Goal: Task Accomplishment & Management: Use online tool/utility

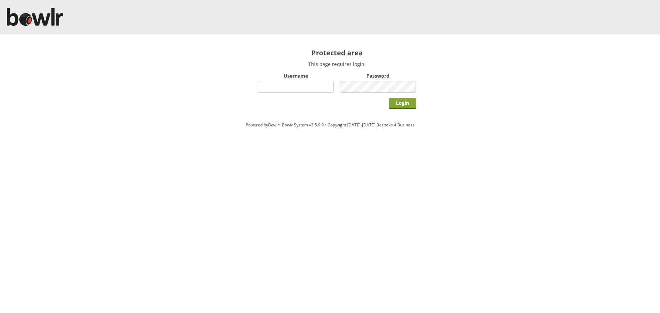
type input "hornseaindoorbowlsclub"
click at [409, 104] on input "Login" at bounding box center [402, 103] width 27 height 11
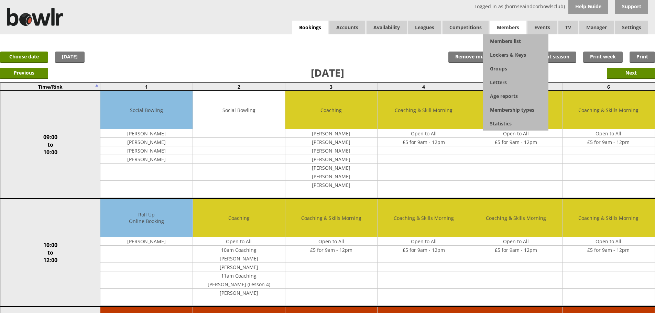
click at [517, 25] on span "Members" at bounding box center [508, 28] width 36 height 14
click at [505, 41] on link "Members list" at bounding box center [515, 41] width 65 height 14
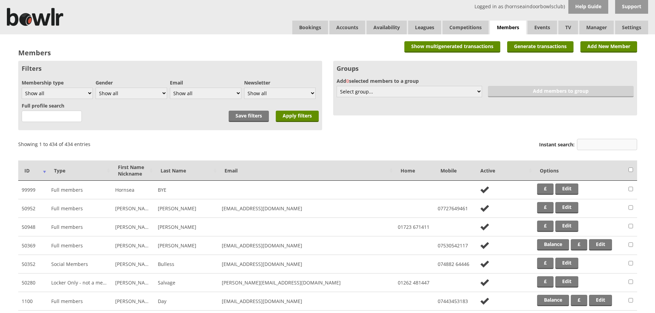
click at [594, 145] on input "Instant search:" at bounding box center [607, 144] width 60 height 11
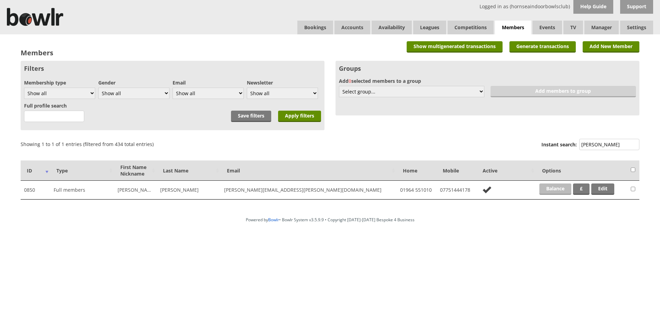
type input "maynard"
click at [561, 190] on link "Balance" at bounding box center [555, 189] width 32 height 11
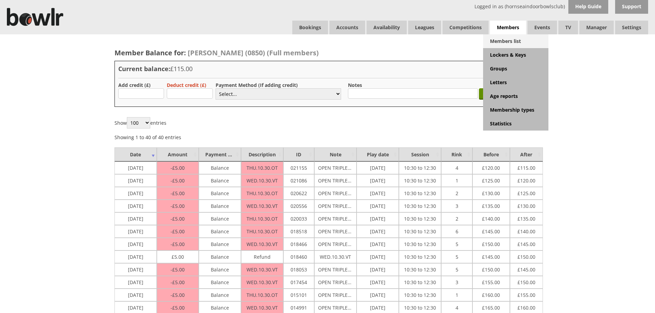
click at [512, 42] on link "Members list" at bounding box center [515, 41] width 65 height 14
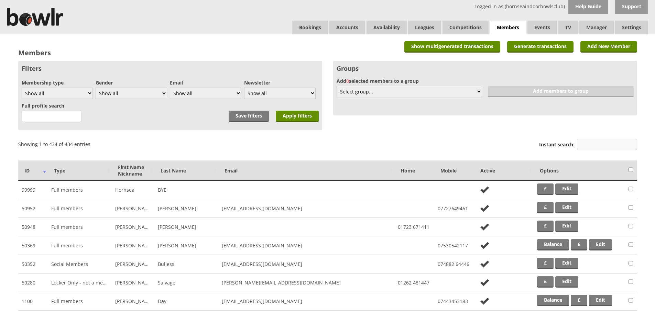
click at [590, 144] on input "Instant search:" at bounding box center [607, 144] width 60 height 11
click at [591, 144] on input "Instant search:" at bounding box center [607, 144] width 60 height 11
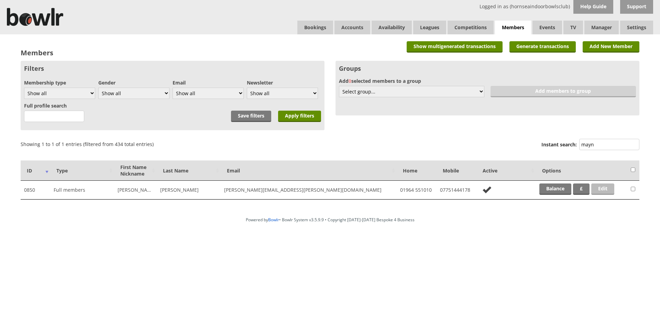
type input "mayn"
click at [600, 186] on link "Edit" at bounding box center [602, 189] width 23 height 11
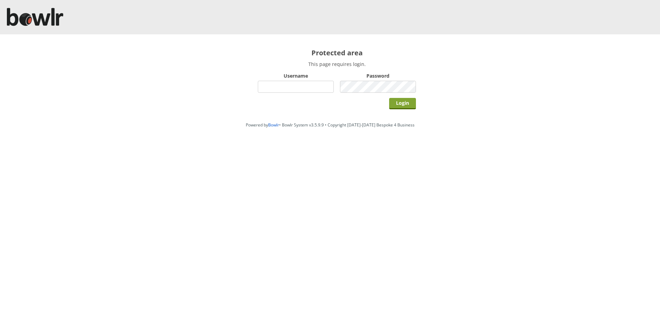
type input "hornseaindoorbowlsclub"
click at [390, 102] on input "Login" at bounding box center [402, 103] width 27 height 11
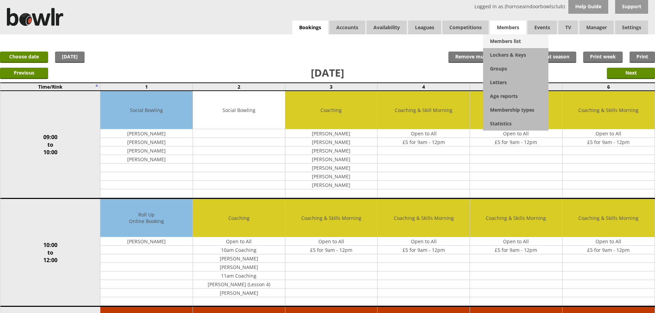
click at [495, 38] on link "Members list" at bounding box center [515, 41] width 65 height 14
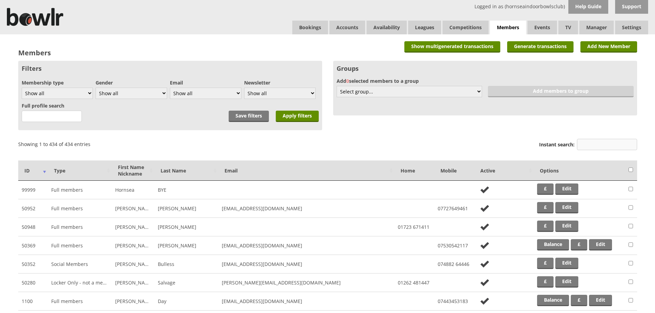
click at [588, 141] on input "Instant search:" at bounding box center [607, 144] width 60 height 11
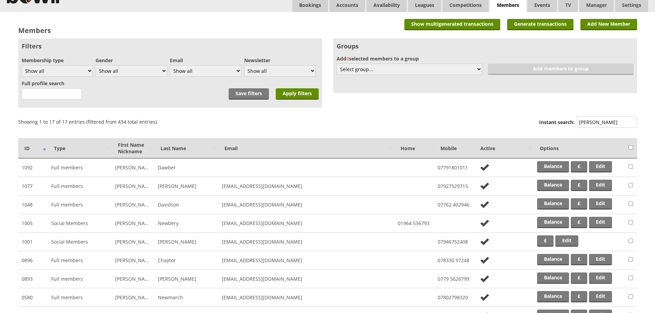
scroll to position [34, 0]
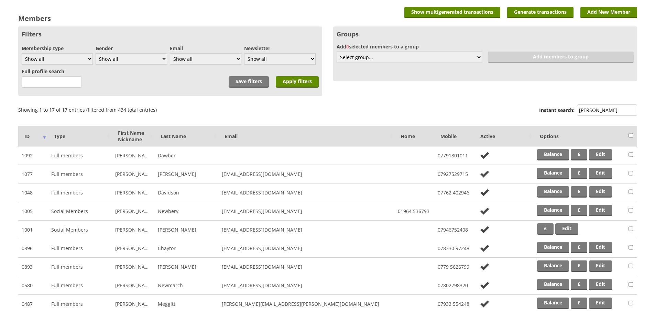
type input "ann"
drag, startPoint x: 32, startPoint y: 192, endPoint x: 22, endPoint y: 194, distance: 10.1
click at [22, 194] on td "1048" at bounding box center [33, 193] width 30 height 19
copy td "1048"
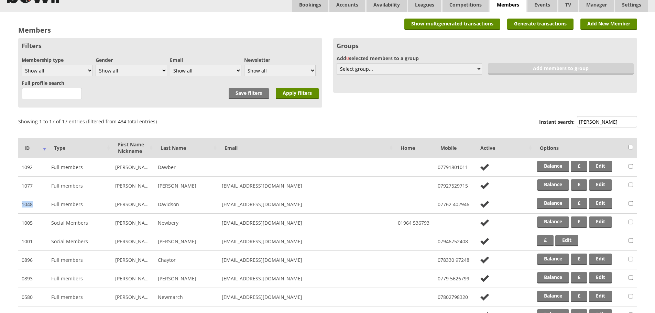
drag, startPoint x: 225, startPoint y: 132, endPoint x: 225, endPoint y: 124, distance: 7.9
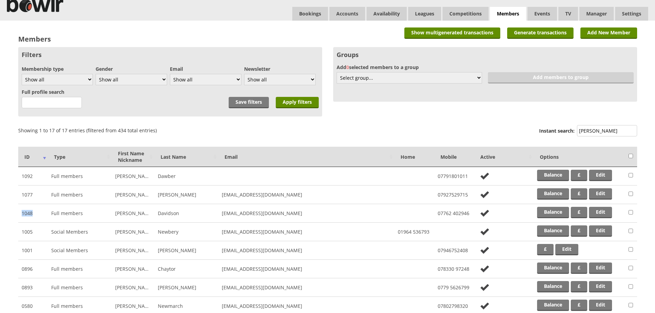
scroll to position [0, 0]
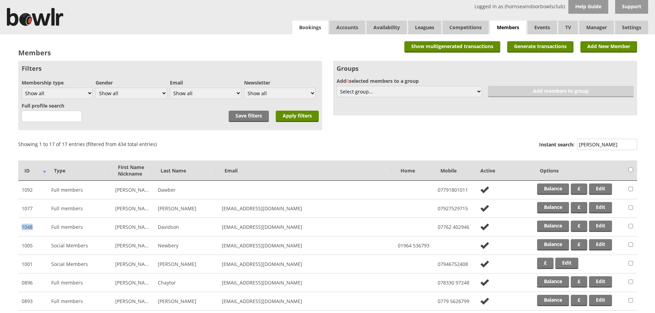
click at [300, 34] on link "Bookings" at bounding box center [310, 28] width 36 height 14
click at [300, 33] on link "Bookings" at bounding box center [310, 28] width 36 height 14
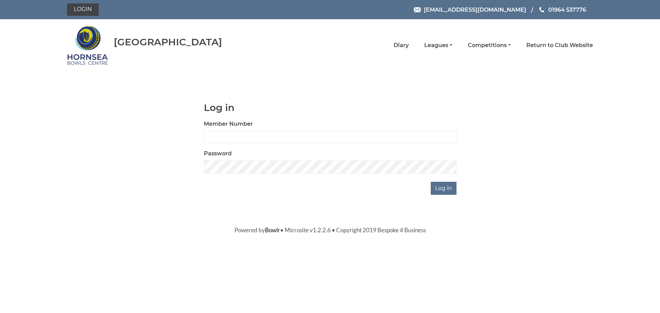
click at [225, 129] on div "Member Number" at bounding box center [330, 132] width 253 height 24
click at [225, 136] on input "Member Number" at bounding box center [330, 137] width 253 height 13
paste input "1048"
type input "1048"
click at [227, 160] on div "Password" at bounding box center [330, 161] width 253 height 24
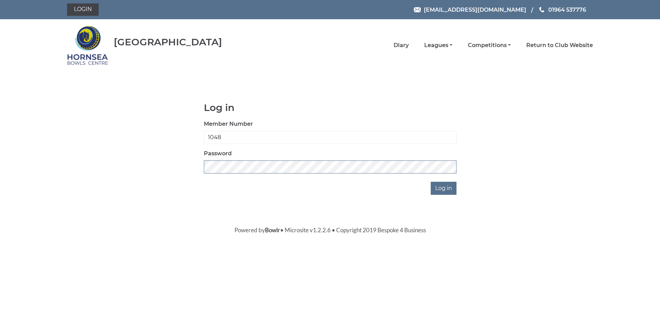
click at [431, 182] on input "Log in" at bounding box center [444, 188] width 26 height 13
